Goal: Task Accomplishment & Management: Use online tool/utility

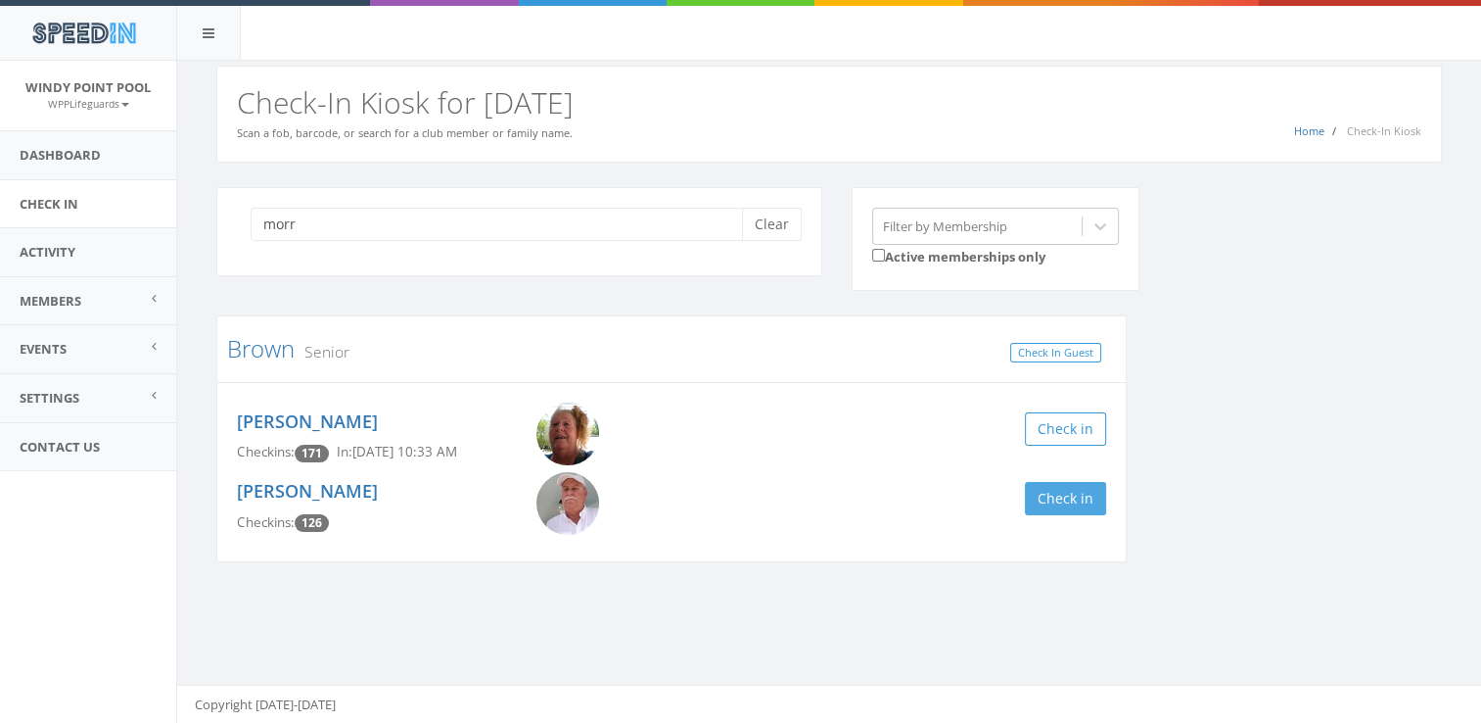
type input "morr"
click at [1050, 488] on button "Check in" at bounding box center [1065, 498] width 81 height 33
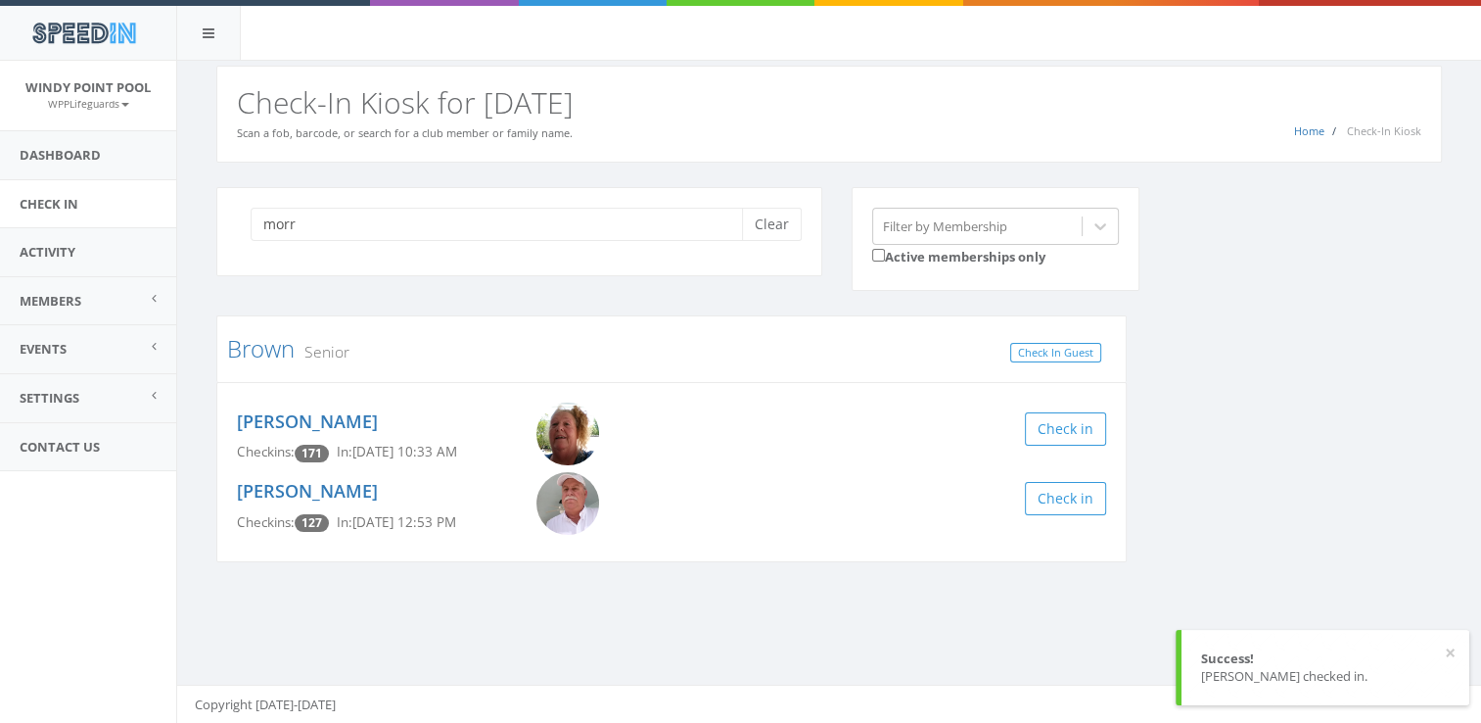
click at [1197, 481] on div "morr Clear Filter by Membership Active memberships only Brown Senior Check In G…" at bounding box center [829, 386] width 1255 height 399
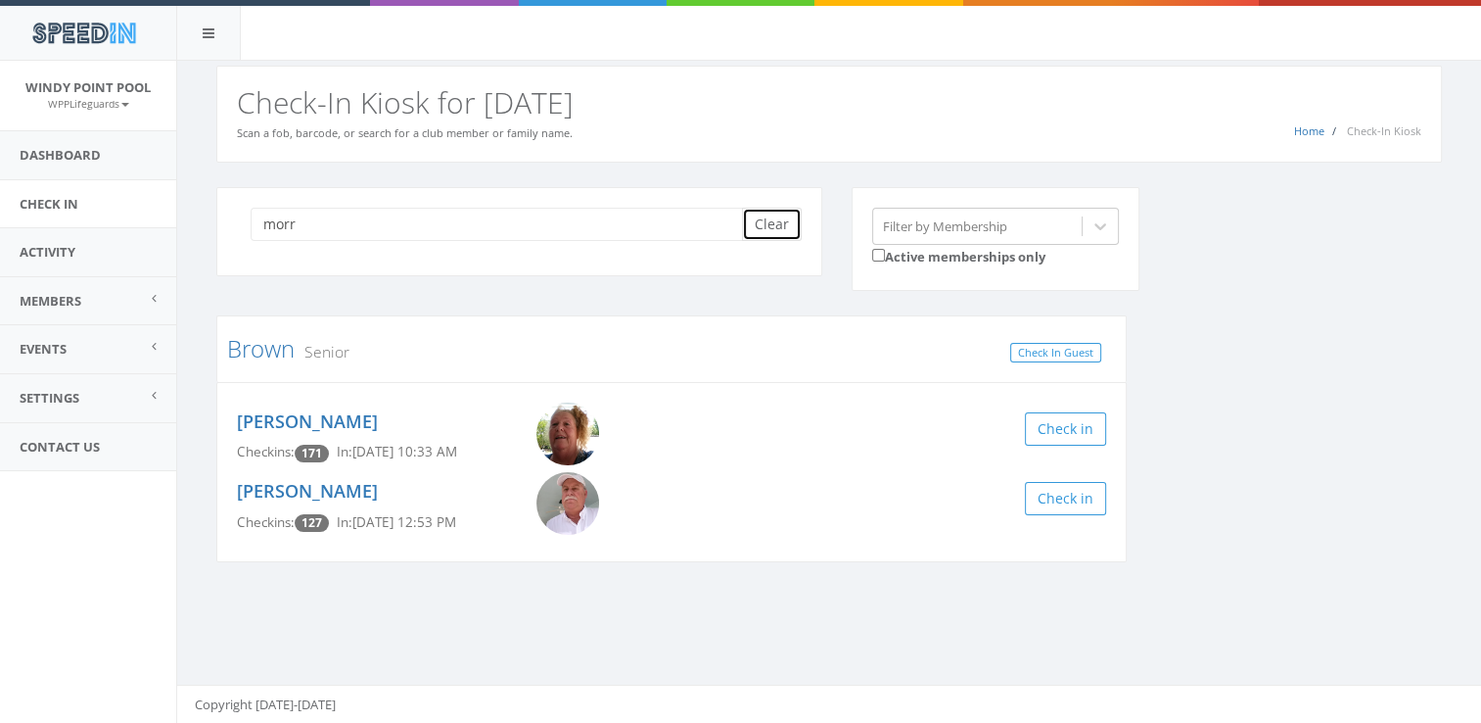
click at [777, 231] on button "Clear" at bounding box center [772, 224] width 60 height 33
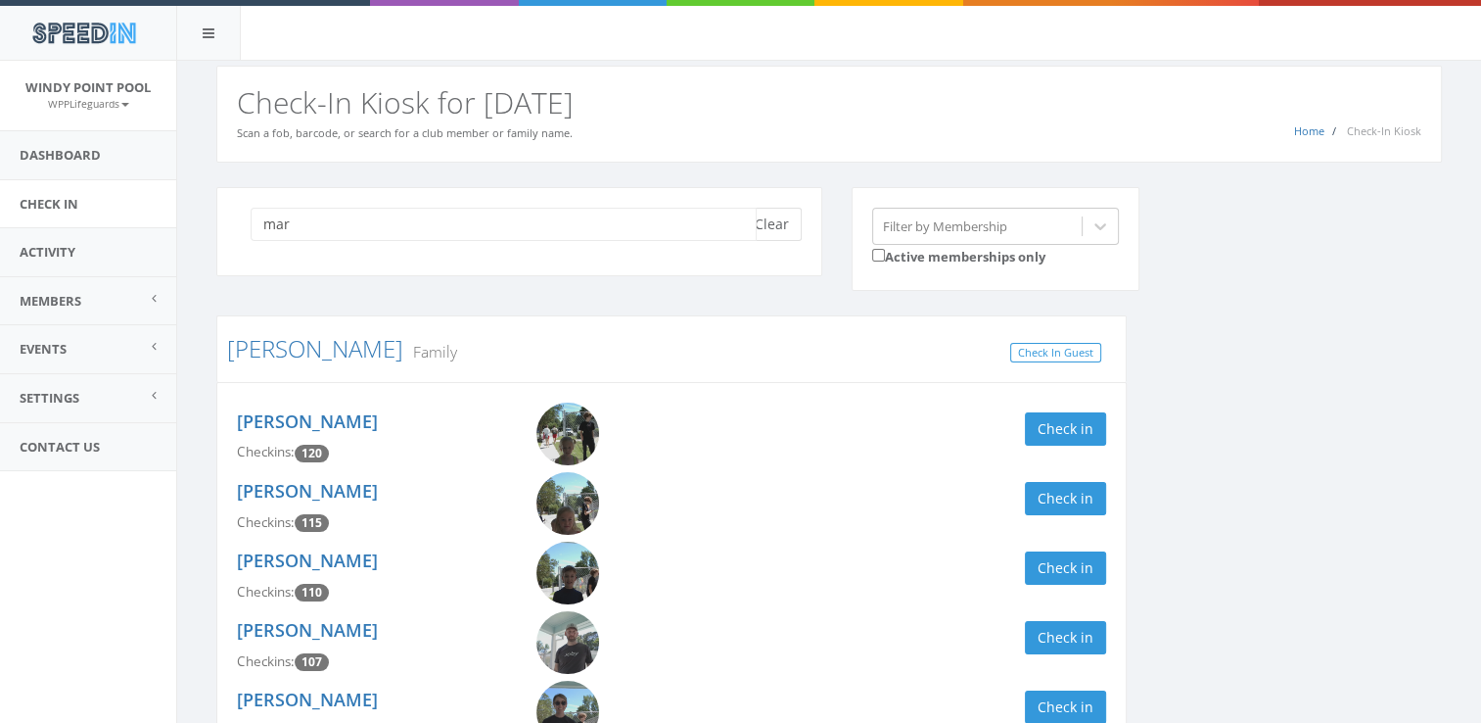
type input "mar"
click at [771, 222] on button "Clear" at bounding box center [772, 224] width 60 height 33
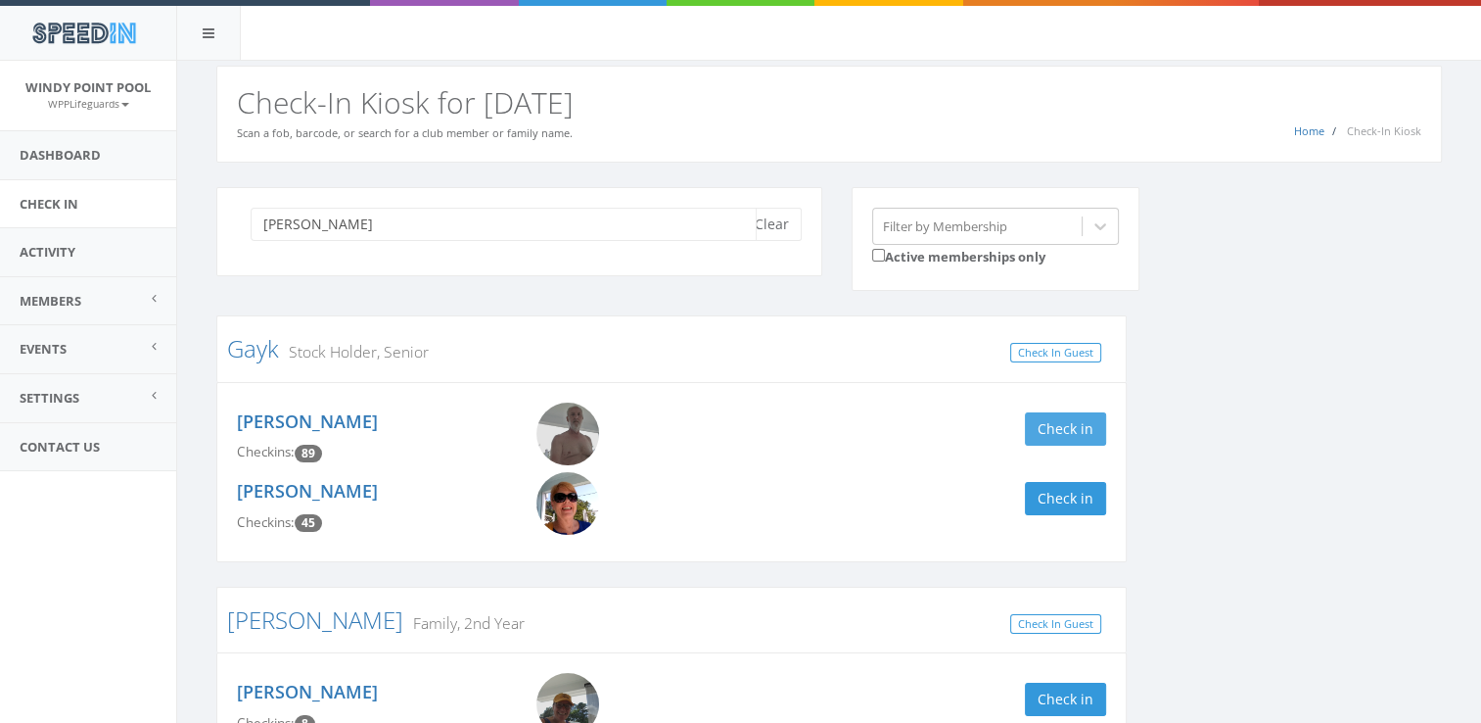
type input "[PERSON_NAME]"
click at [1070, 420] on button "Check in" at bounding box center [1065, 428] width 81 height 33
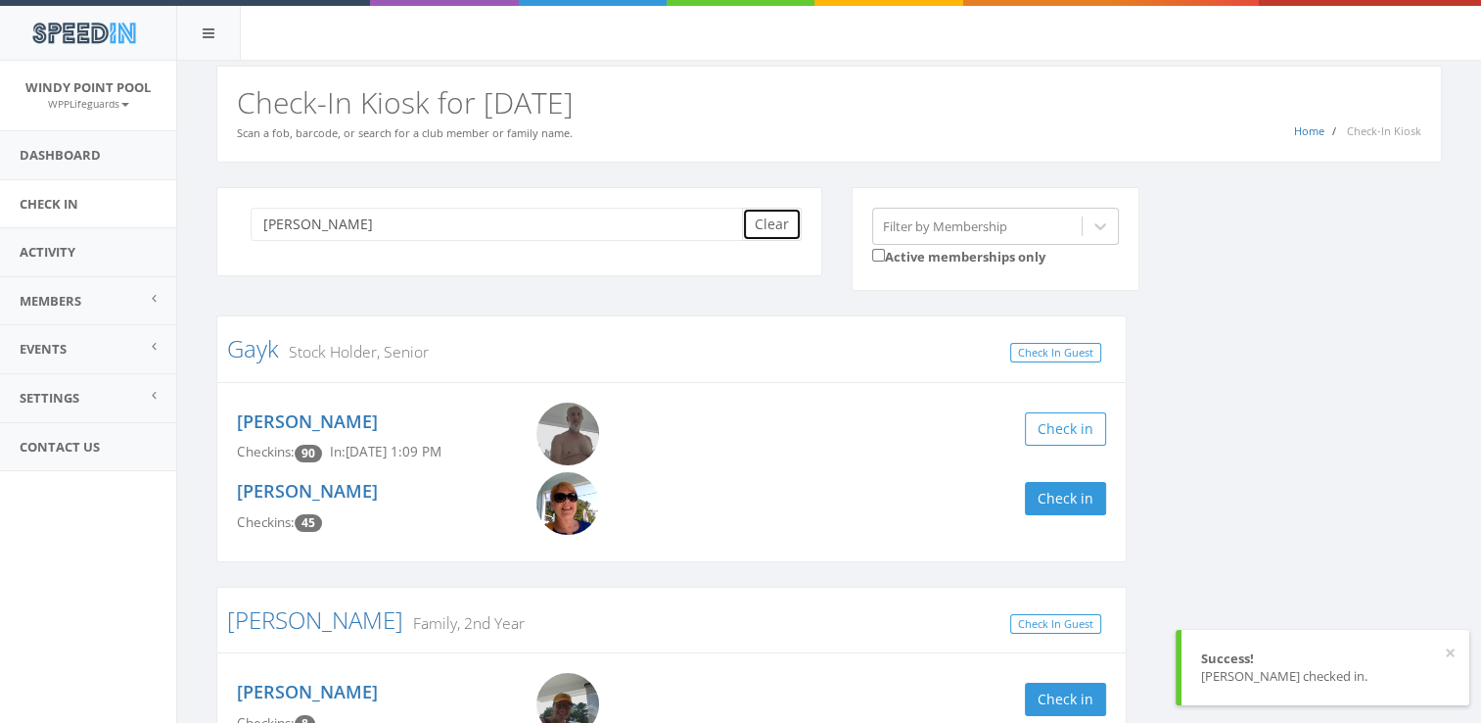
click at [758, 212] on button "Clear" at bounding box center [772, 224] width 60 height 33
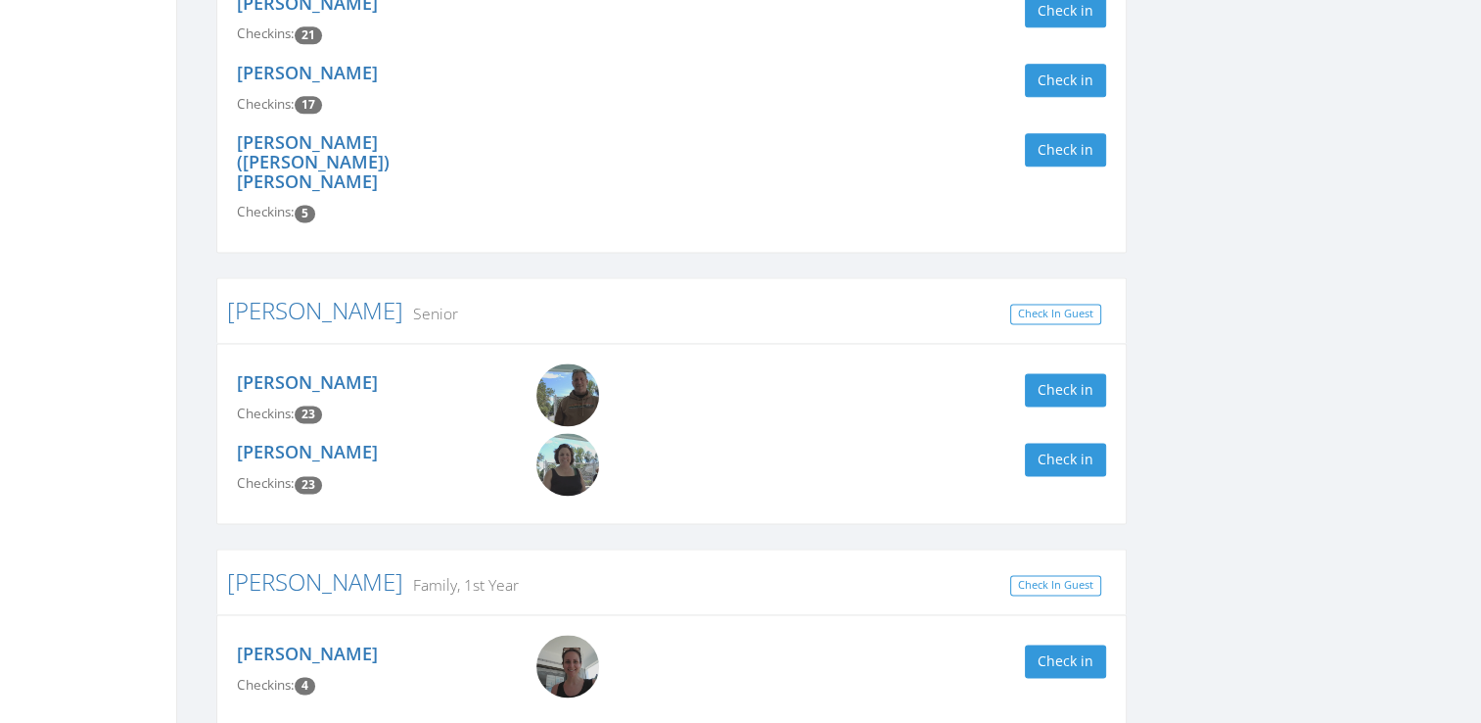
scroll to position [2675, 0]
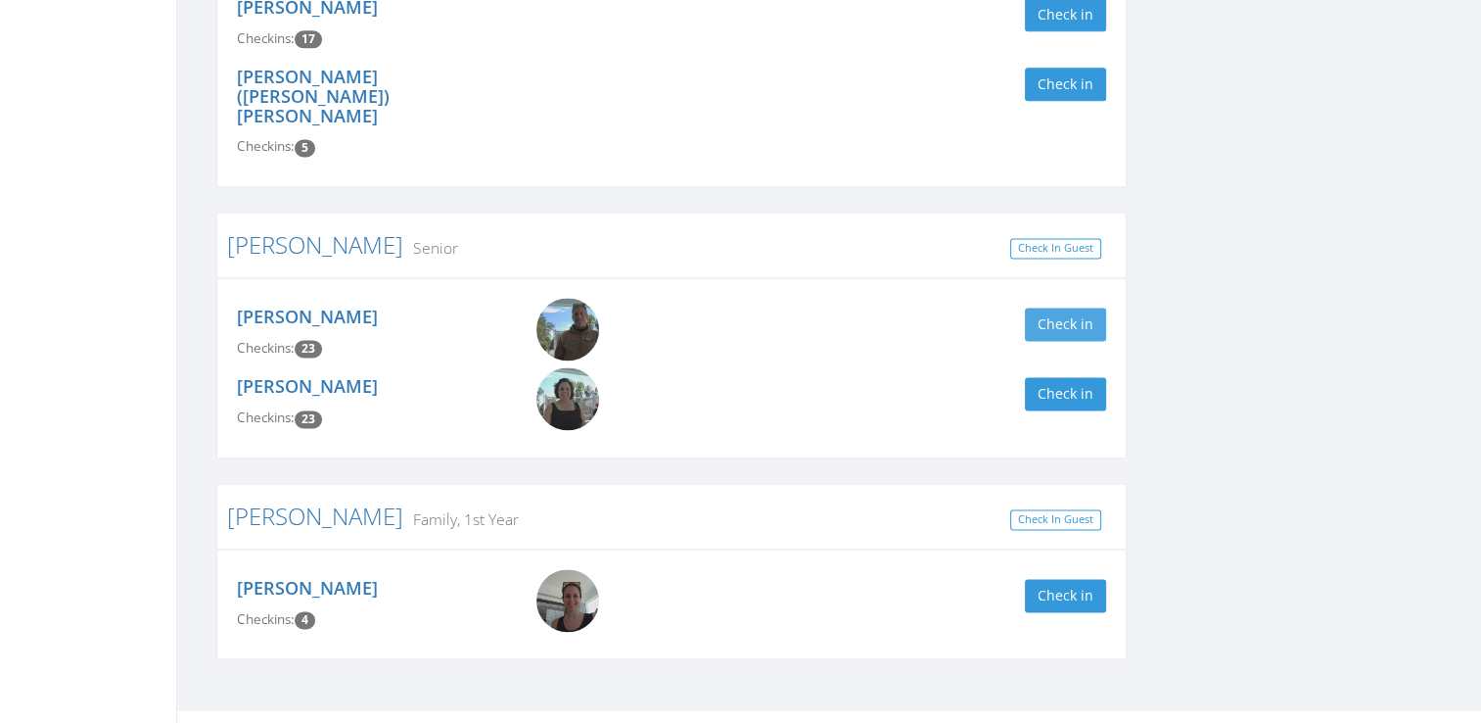
type input "[PERSON_NAME]"
click at [1077, 307] on button "Check in" at bounding box center [1065, 323] width 81 height 33
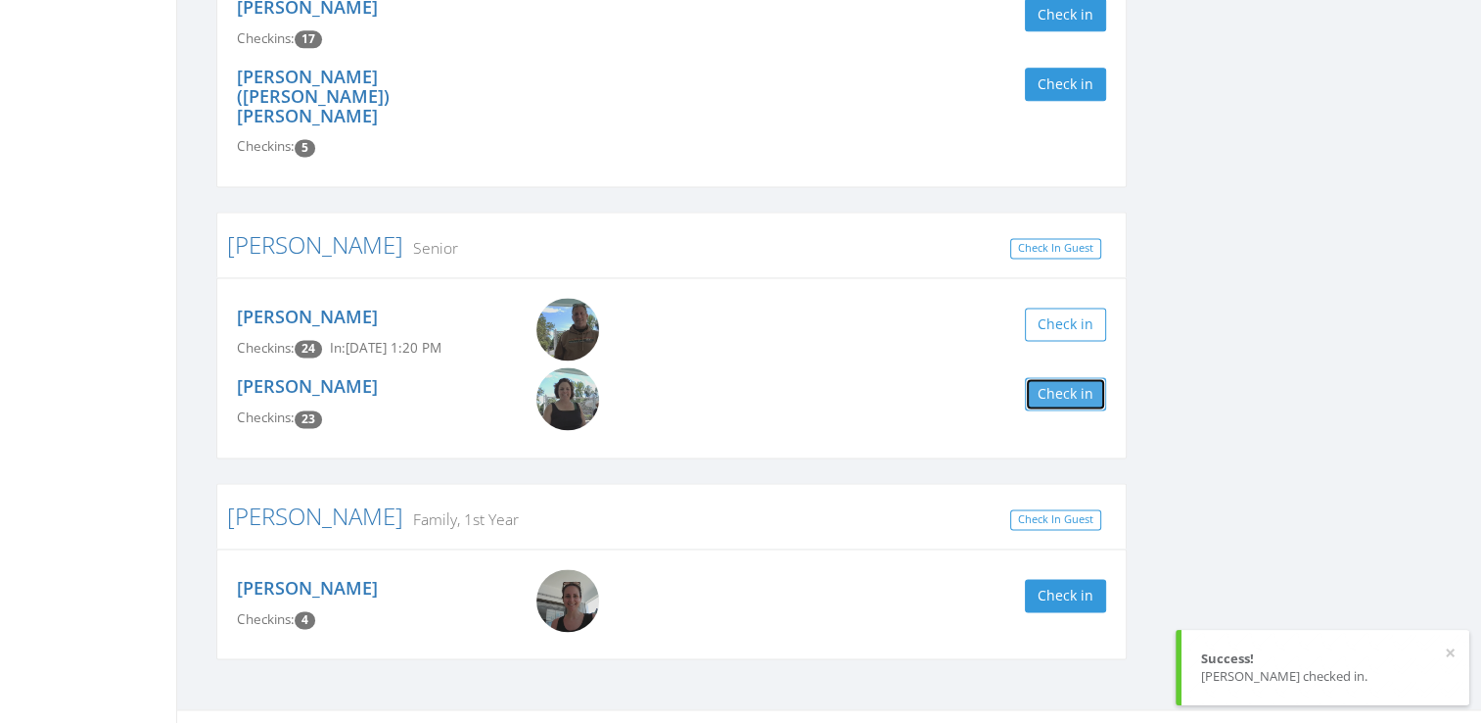
click at [1073, 377] on button "Check in" at bounding box center [1065, 393] width 81 height 33
